Goal: Book appointment/travel/reservation

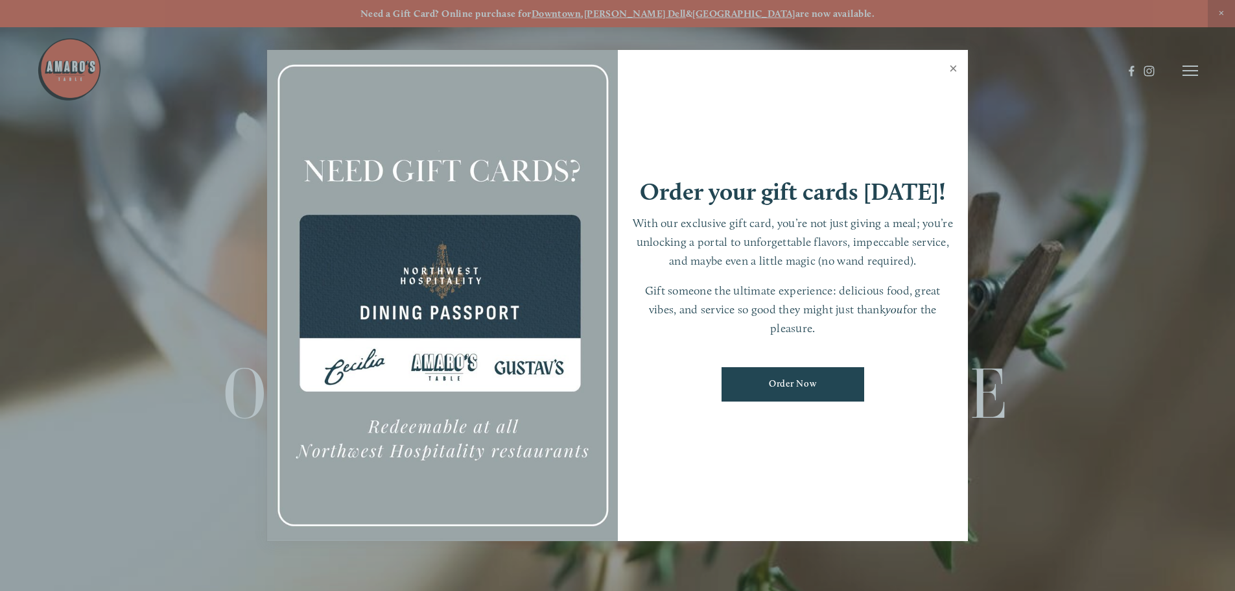
click at [955, 66] on link "Close" at bounding box center [953, 70] width 25 height 36
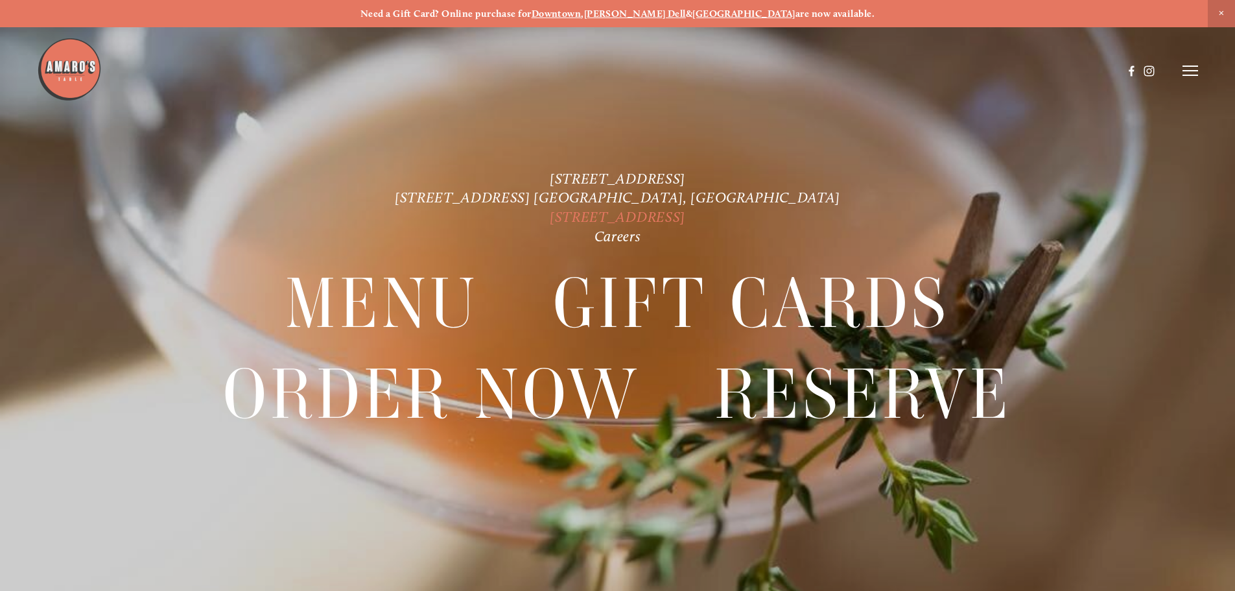
click at [550, 216] on link "[STREET_ADDRESS]" at bounding box center [618, 217] width 136 height 18
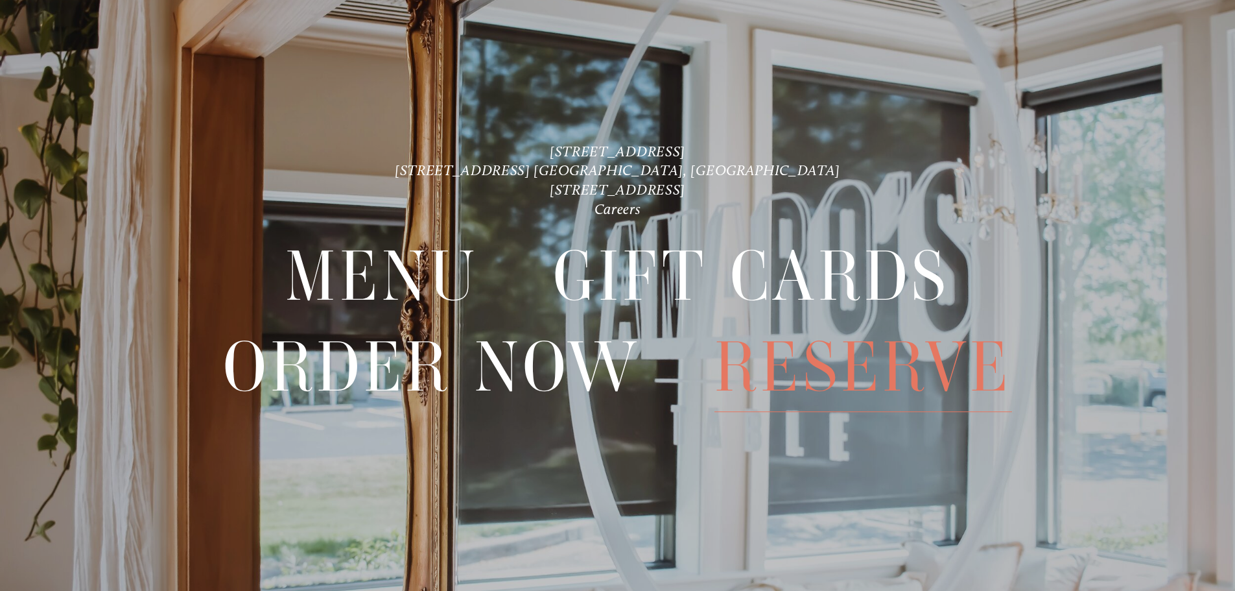
click at [851, 374] on span "Reserve" at bounding box center [864, 366] width 298 height 89
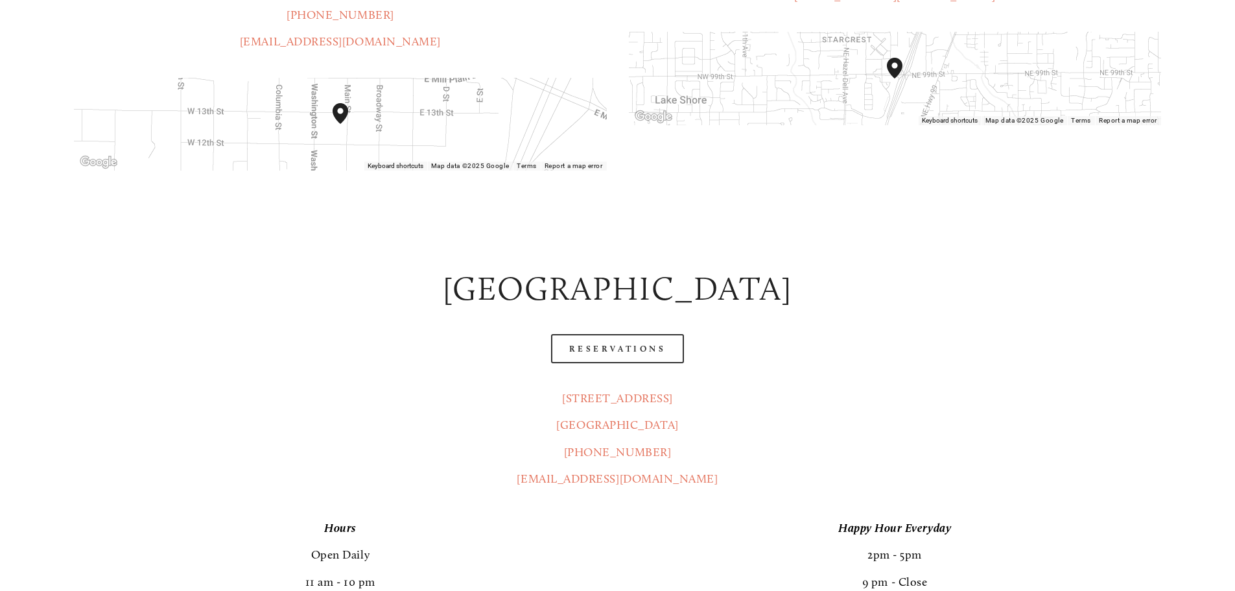
scroll to position [584, 0]
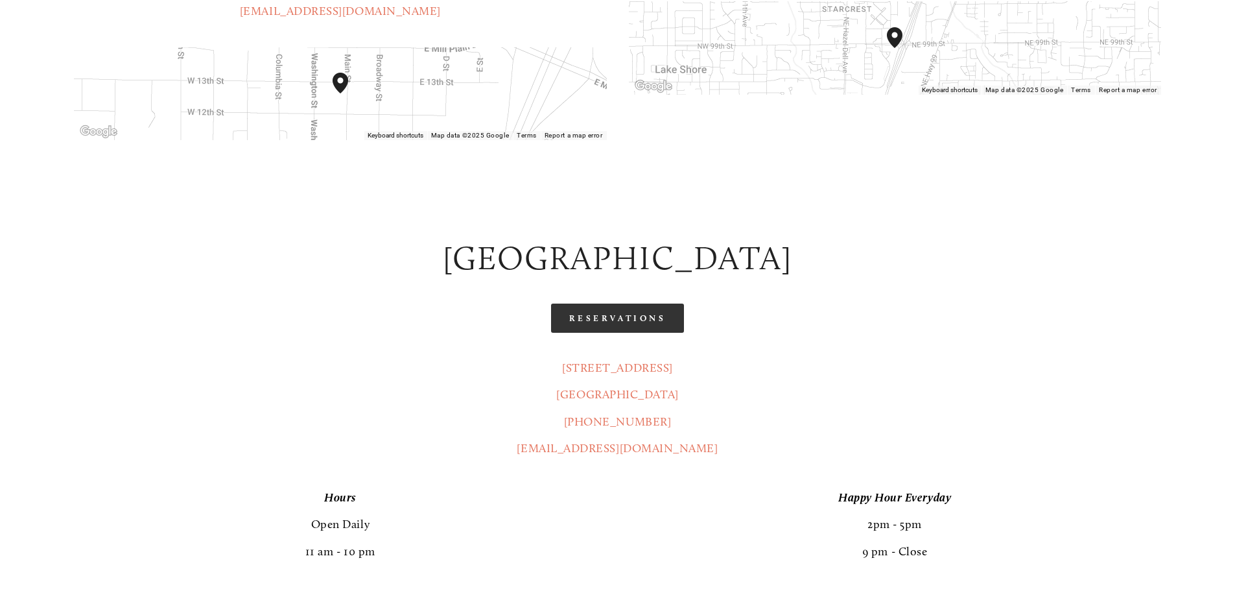
click at [632, 304] on link "Reservations" at bounding box center [618, 318] width 134 height 29
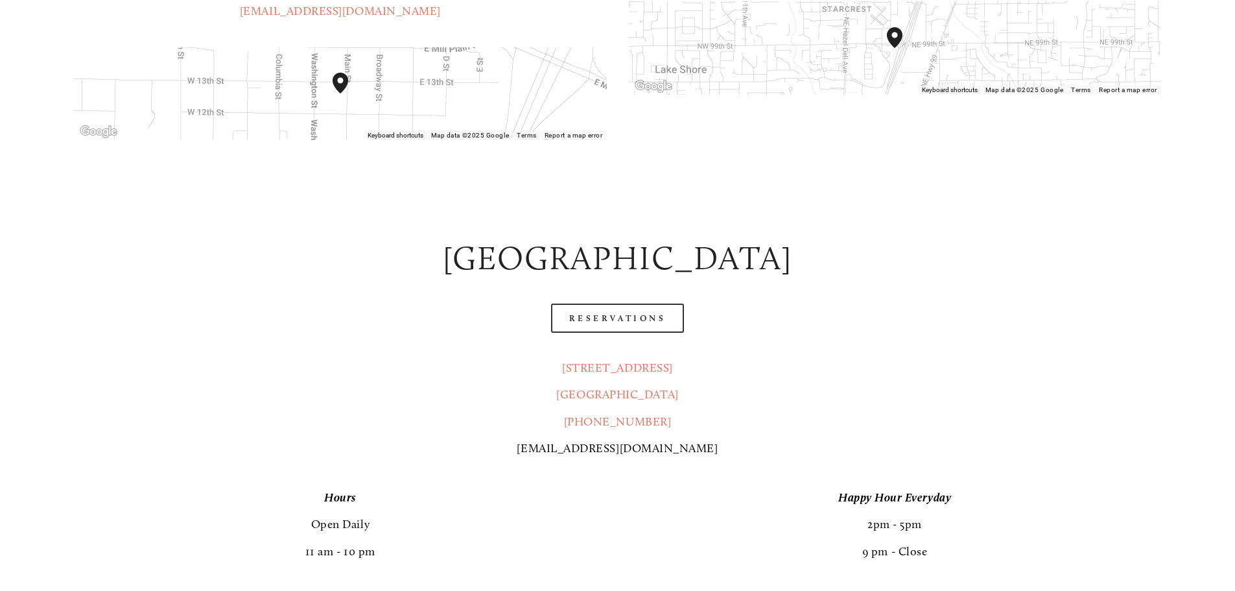
click at [631, 441] on link "[EMAIL_ADDRESS][DOMAIN_NAME]" at bounding box center [617, 448] width 201 height 14
click at [648, 441] on link "[EMAIL_ADDRESS][DOMAIN_NAME]" at bounding box center [617, 448] width 201 height 14
